Goal: Information Seeking & Learning: Learn about a topic

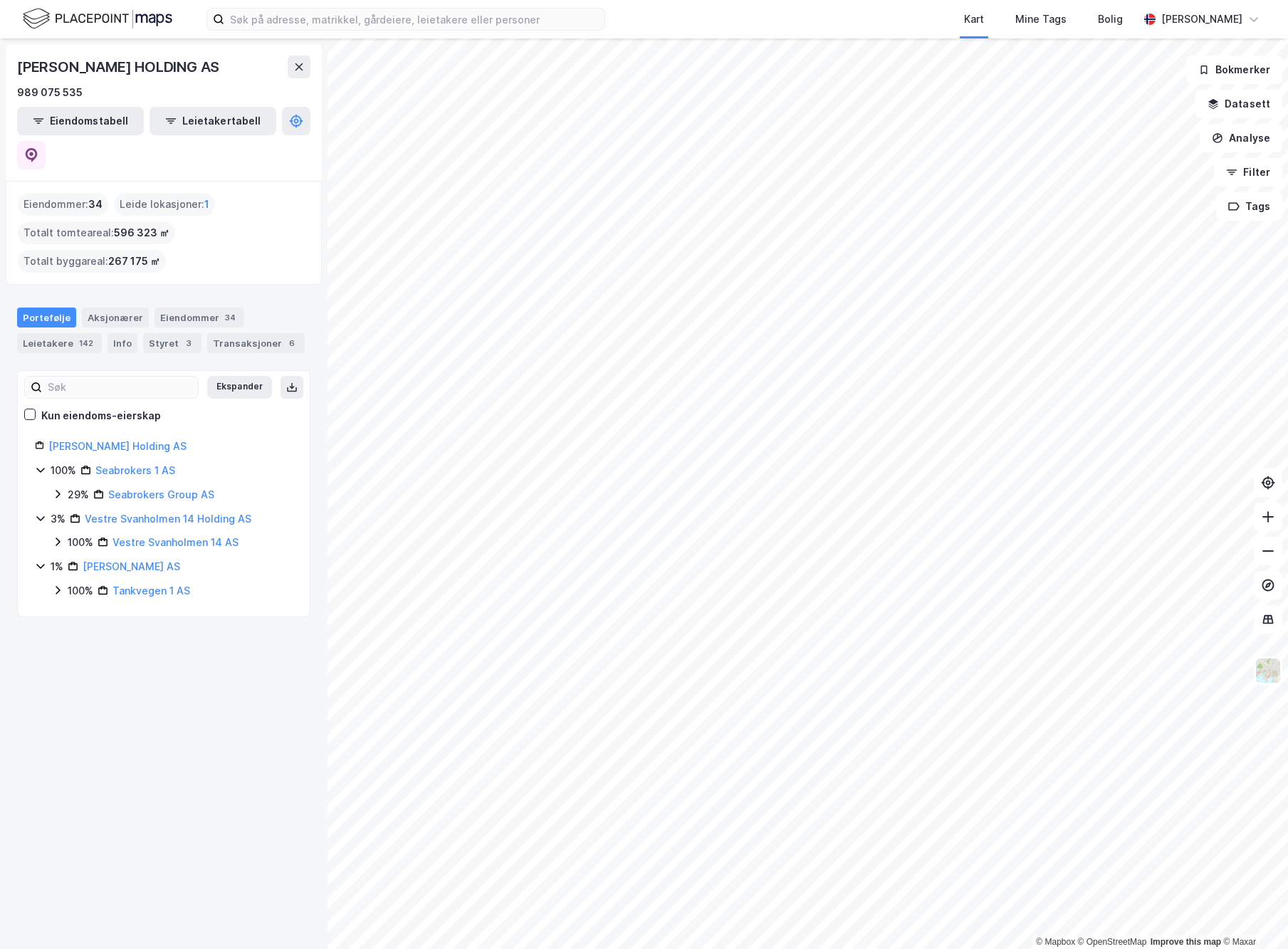
click at [1287, 474] on html "Kart Mine Tags [PERSON_NAME] [PERSON_NAME] © Mapbox © OpenStreetMap Improve thi…" at bounding box center [644, 474] width 1288 height 949
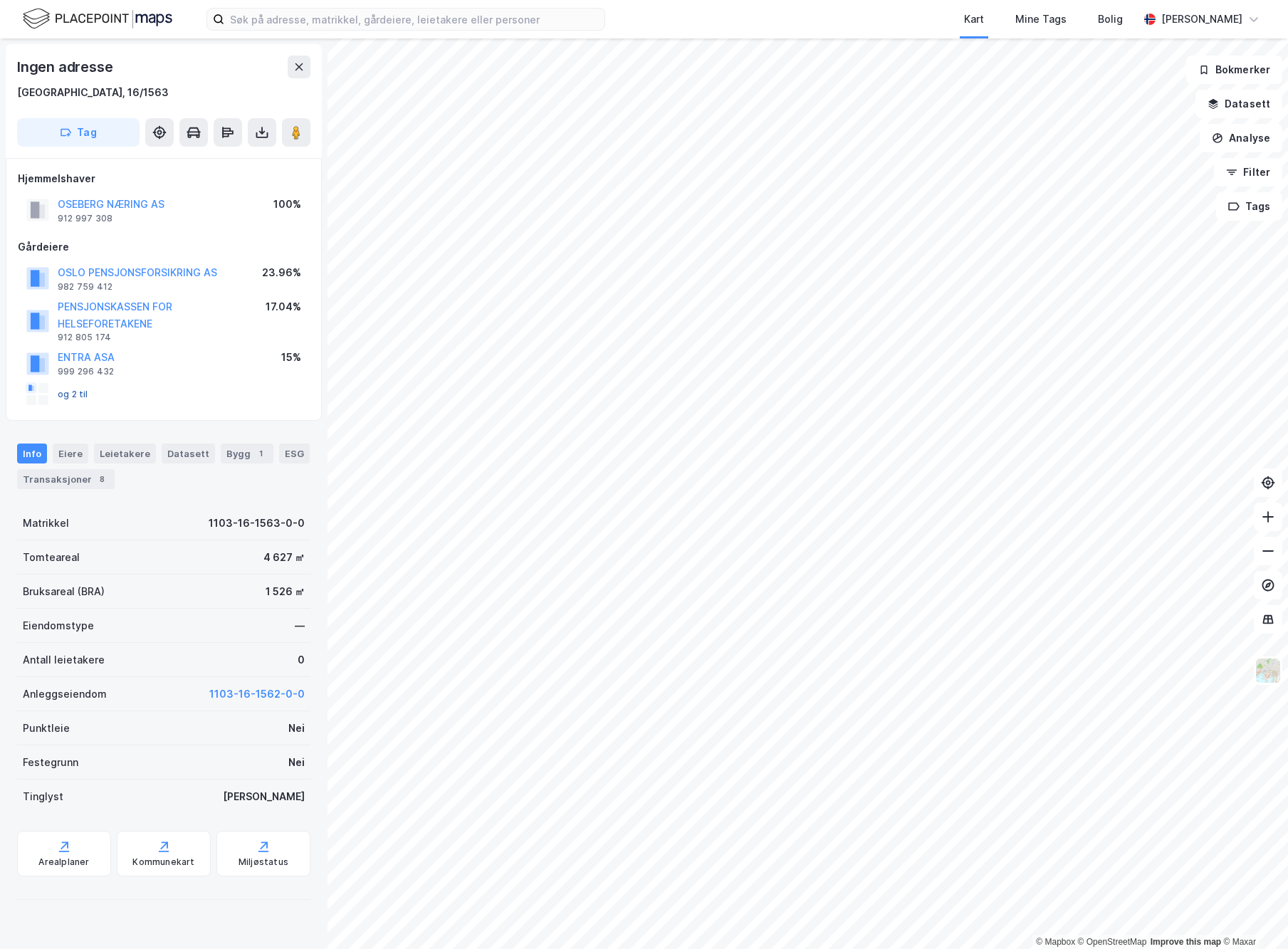
click at [0, 0] on button "og 2 til" at bounding box center [0, 0] width 0 height 0
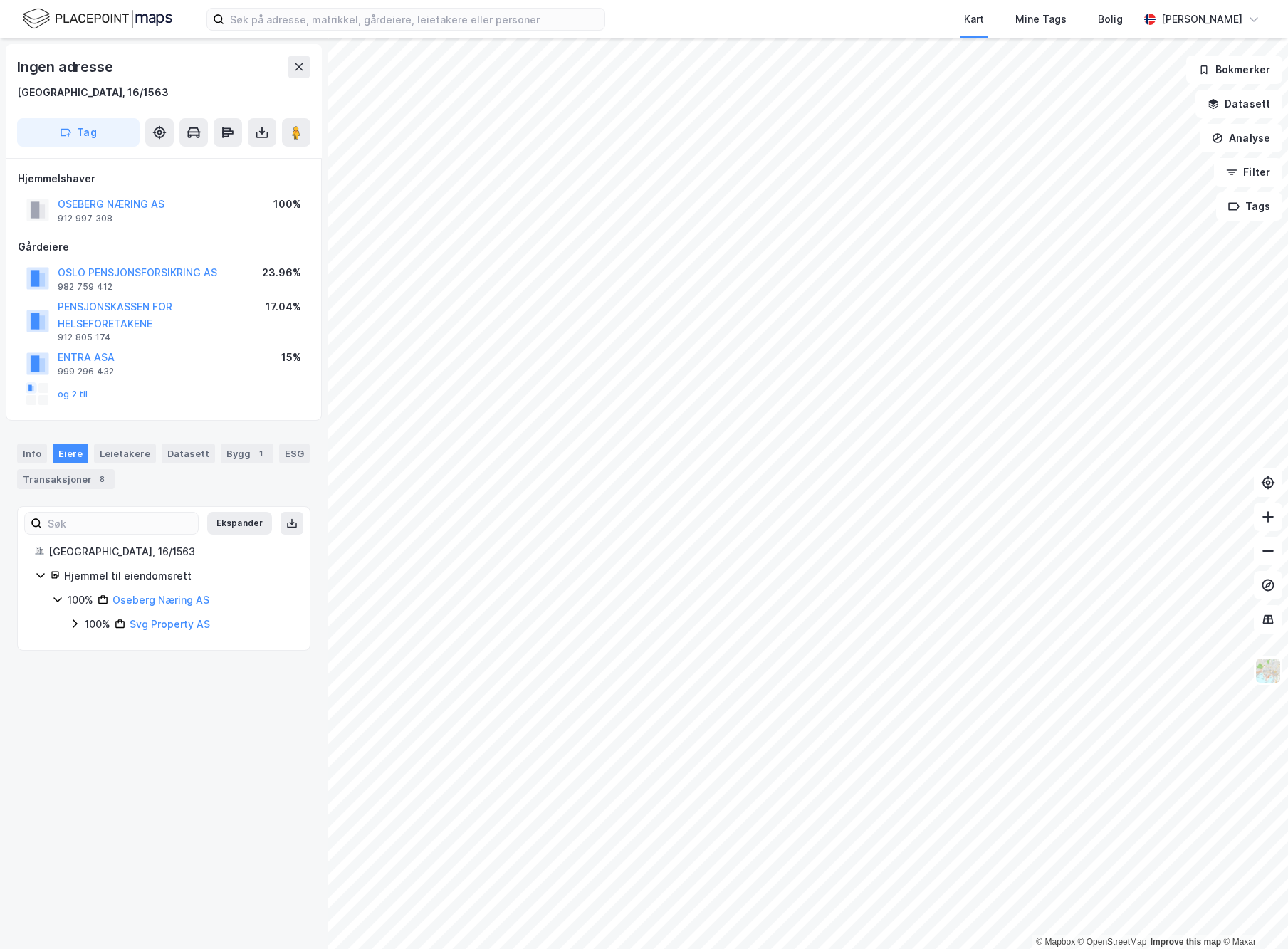
click at [54, 594] on icon at bounding box center [58, 599] width 11 height 11
click at [39, 569] on icon at bounding box center [41, 575] width 11 height 11
click at [43, 572] on icon at bounding box center [40, 576] width 4 height 9
click at [67, 595] on div "100% Oseberg Næring AS" at bounding box center [172, 599] width 241 height 17
click at [75, 620] on icon at bounding box center [75, 624] width 4 height 9
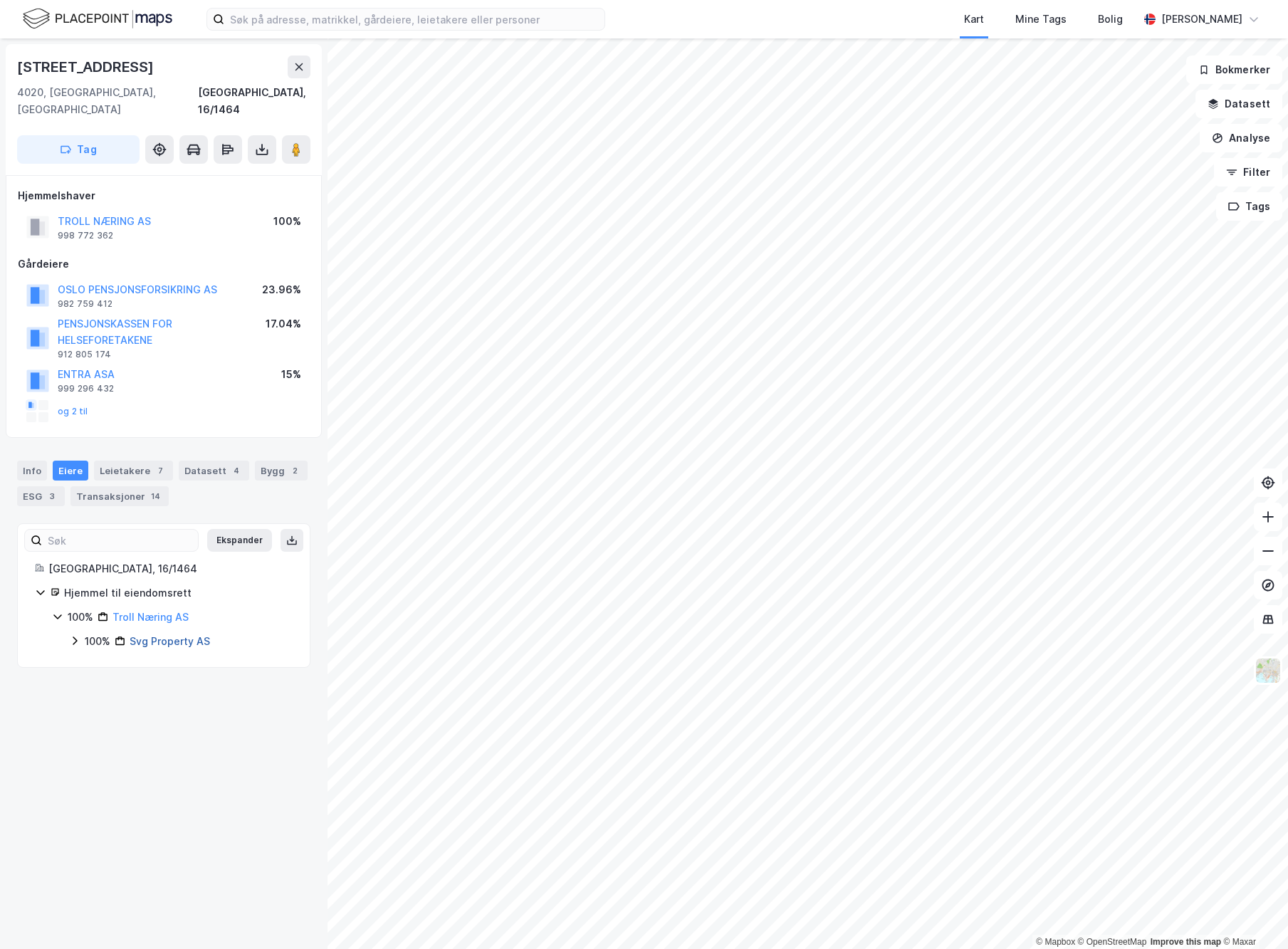
click at [163, 635] on link "Svg Property AS" at bounding box center [170, 641] width 80 height 12
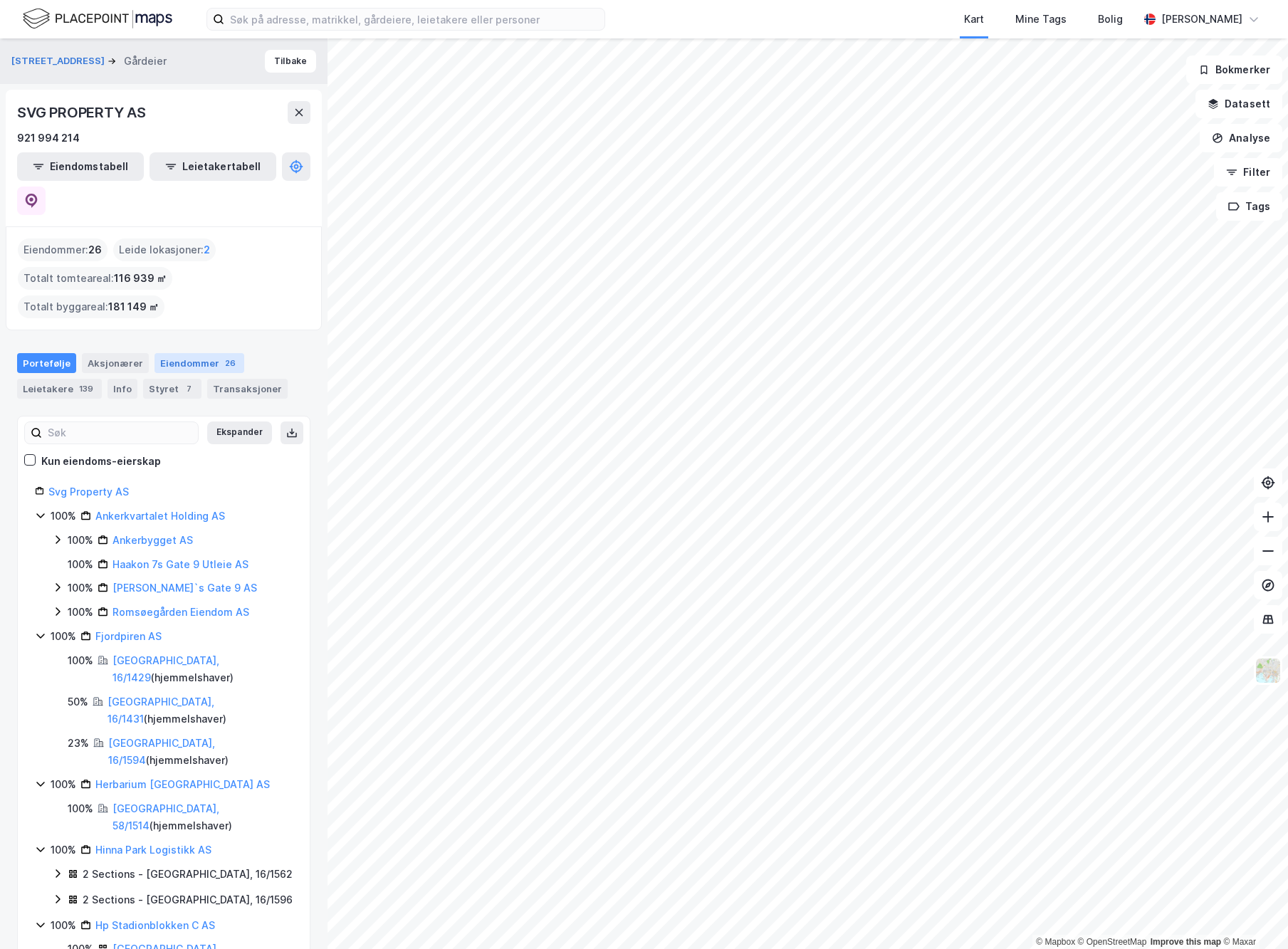
scroll to position [6, 0]
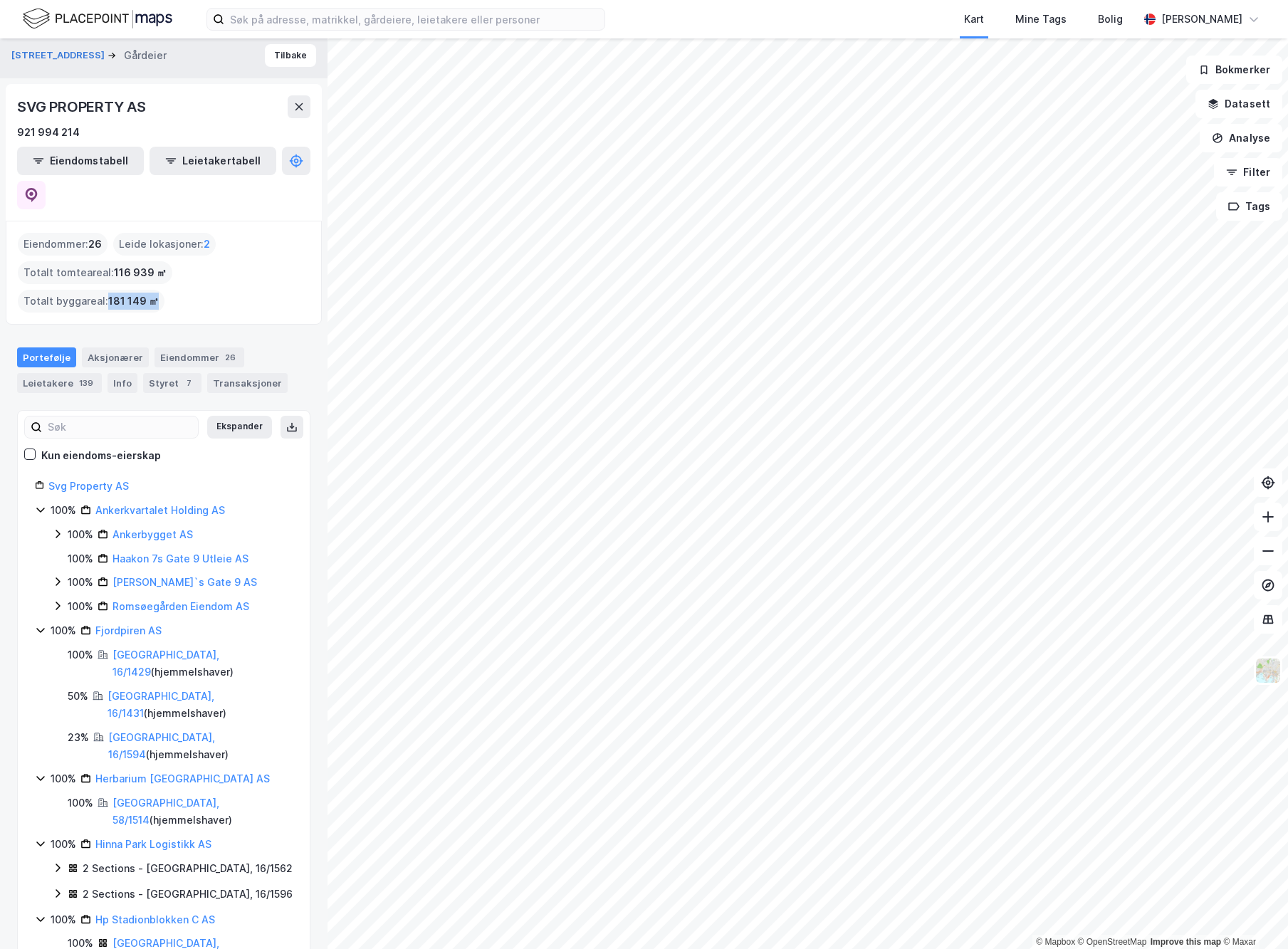
drag, startPoint x: 137, startPoint y: 259, endPoint x: 198, endPoint y: 277, distance: 63.6
click at [198, 277] on div "Eiendommer : 26 Leide lokasjoner : 2 Totalt tomteareal : 116 939 ㎡ Totalt bygga…" at bounding box center [164, 273] width 316 height 104
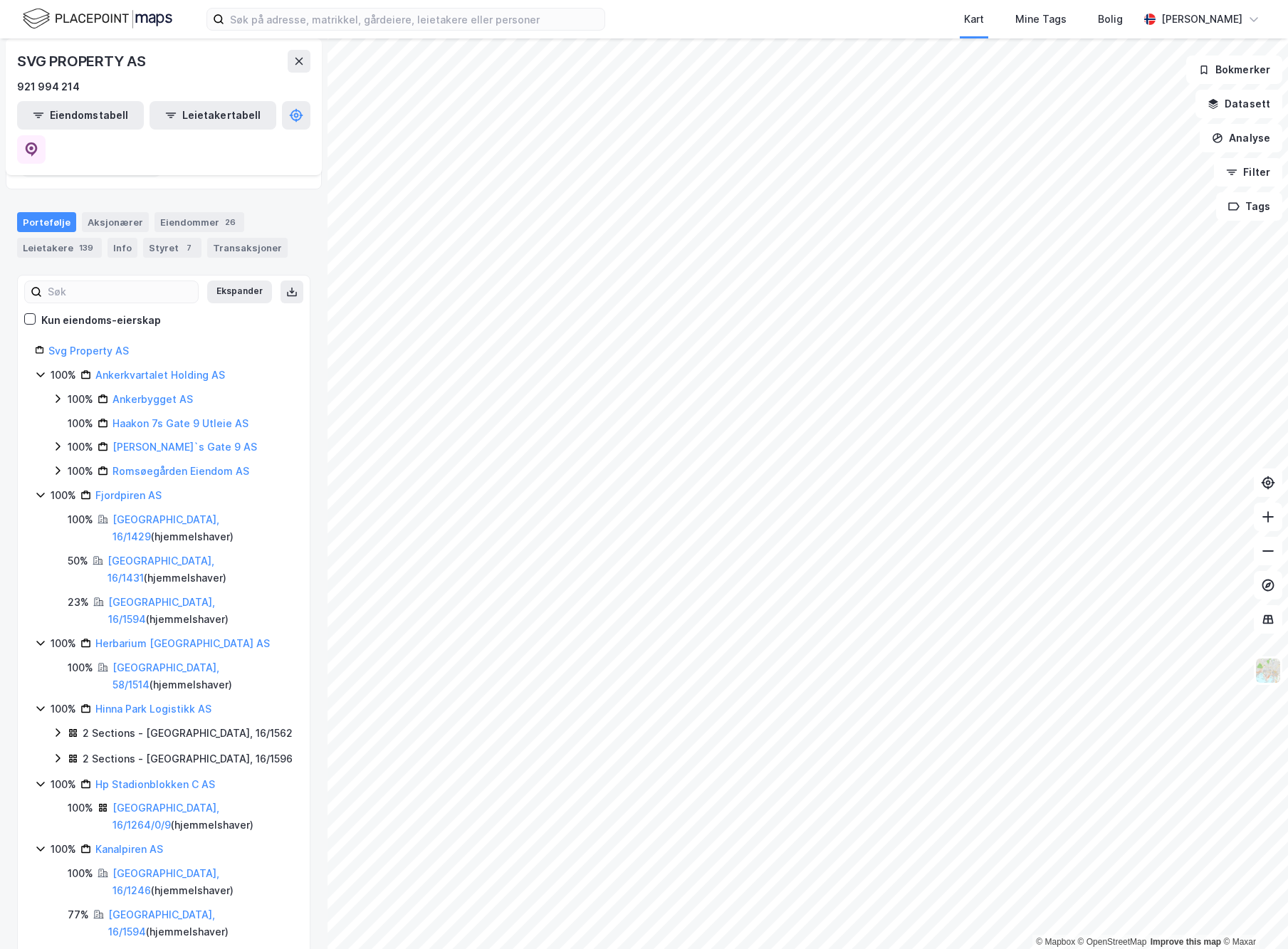
scroll to position [144, 0]
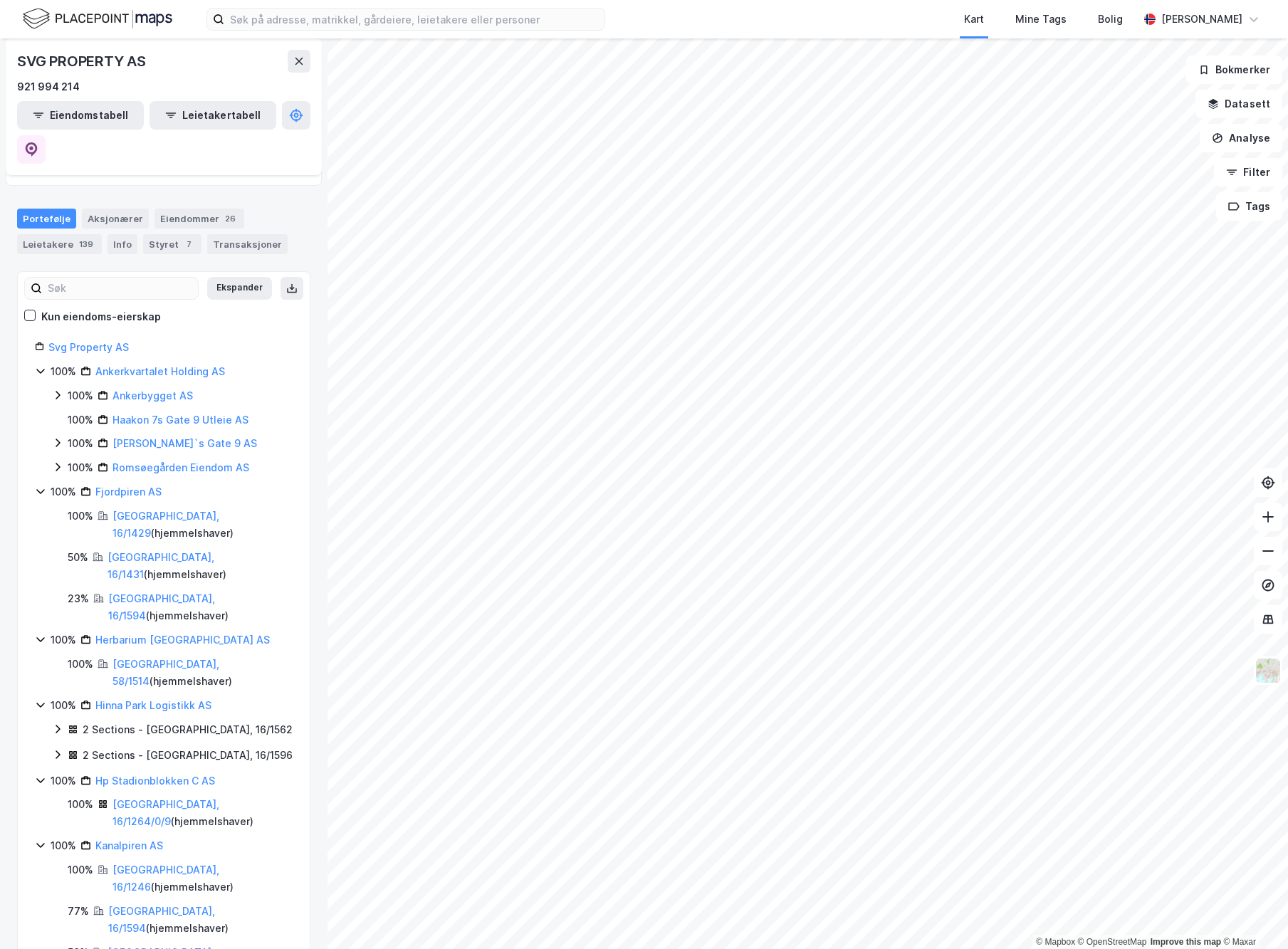
click at [60, 724] on icon at bounding box center [58, 729] width 11 height 11
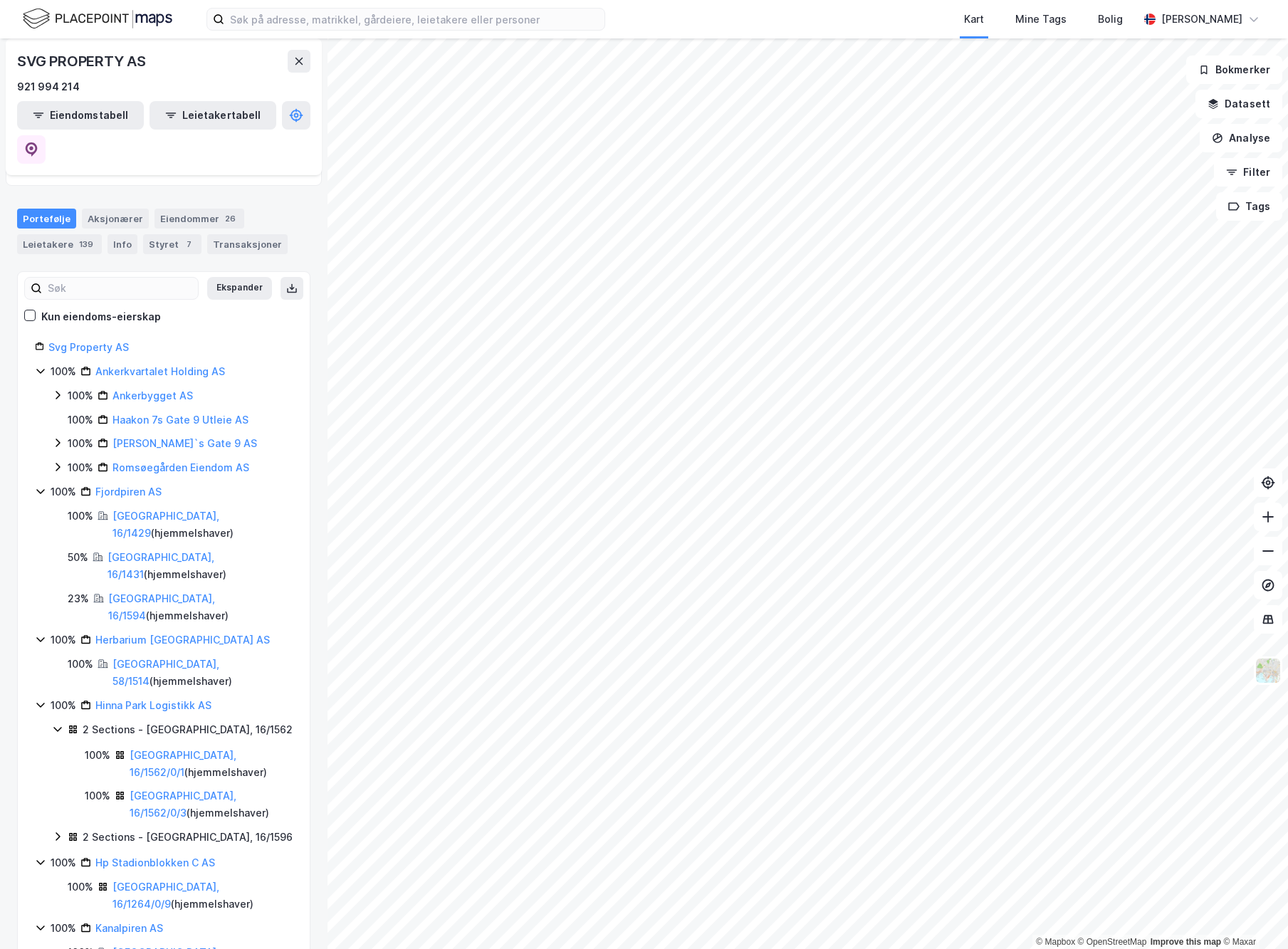
click at [59, 724] on icon at bounding box center [58, 729] width 11 height 11
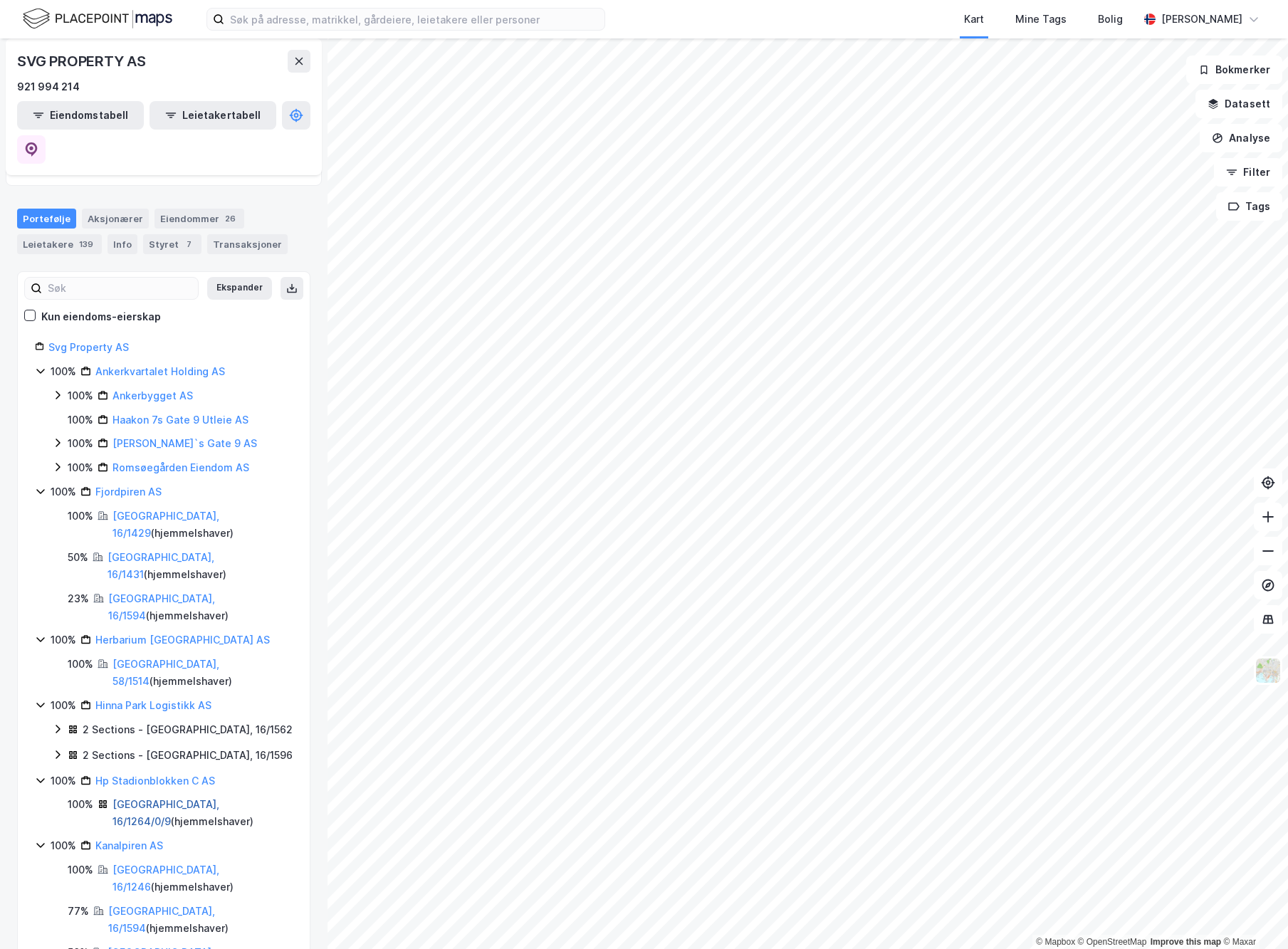
click at [170, 798] on link "[GEOGRAPHIC_DATA], 16/1264/0/9" at bounding box center [166, 813] width 107 height 29
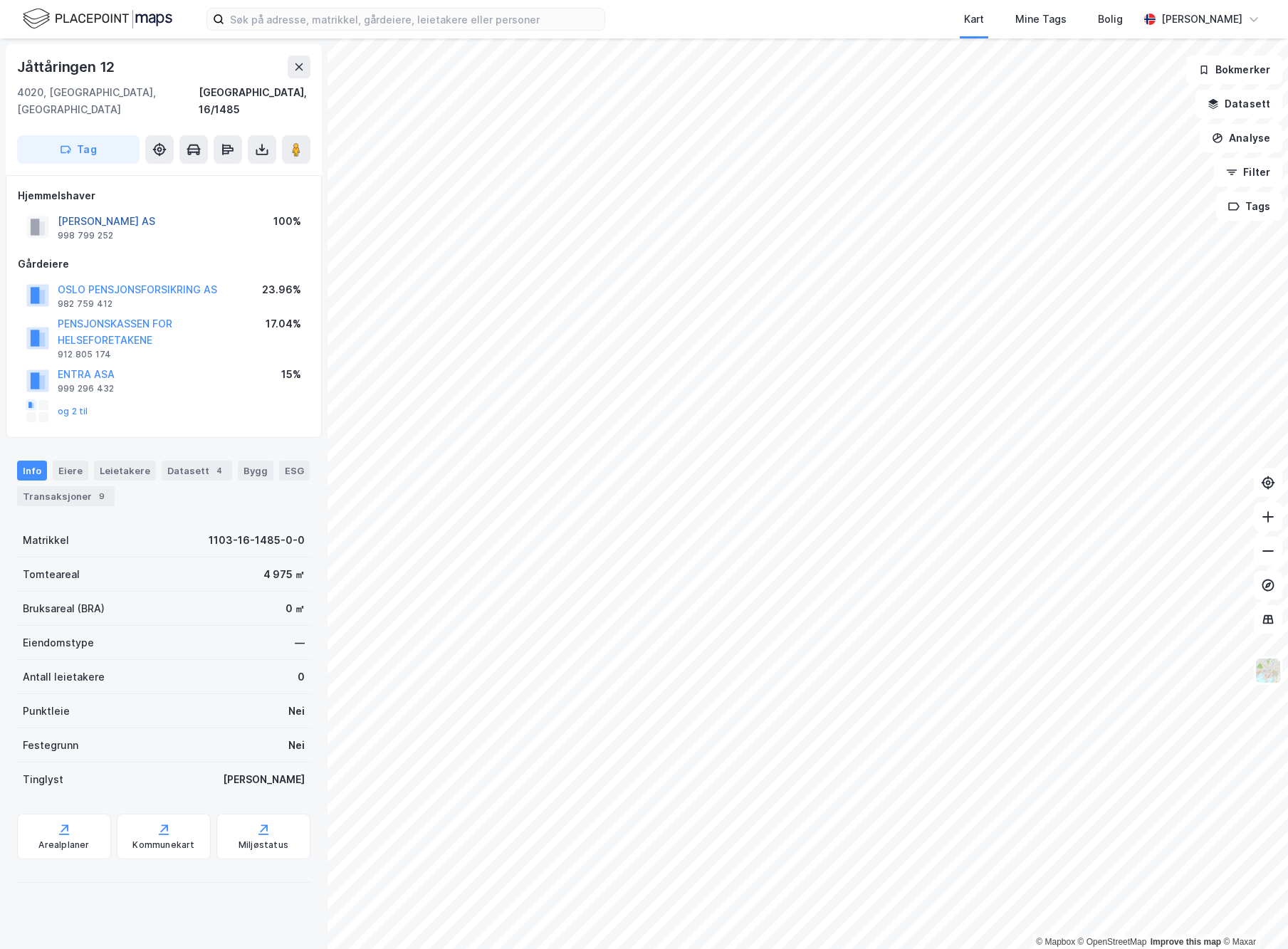
click at [0, 0] on button "[PERSON_NAME] AS" at bounding box center [0, 0] width 0 height 0
